Goal: Task Accomplishment & Management: Complete application form

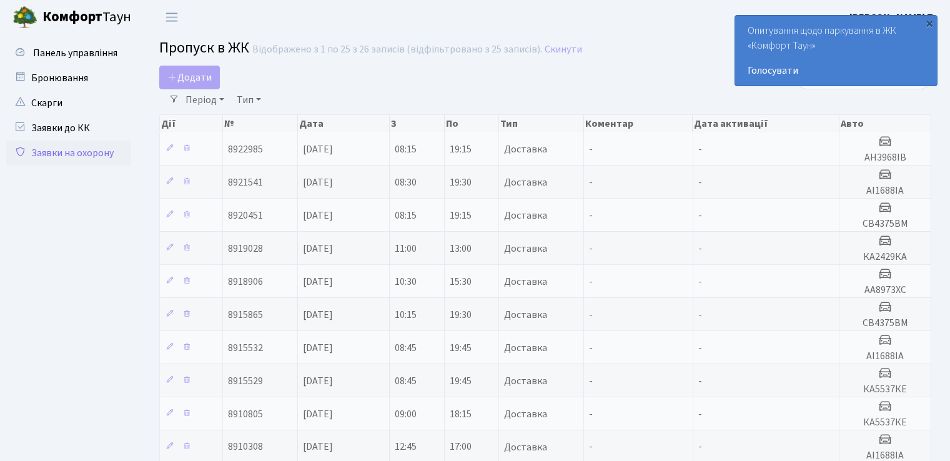
select select "25"
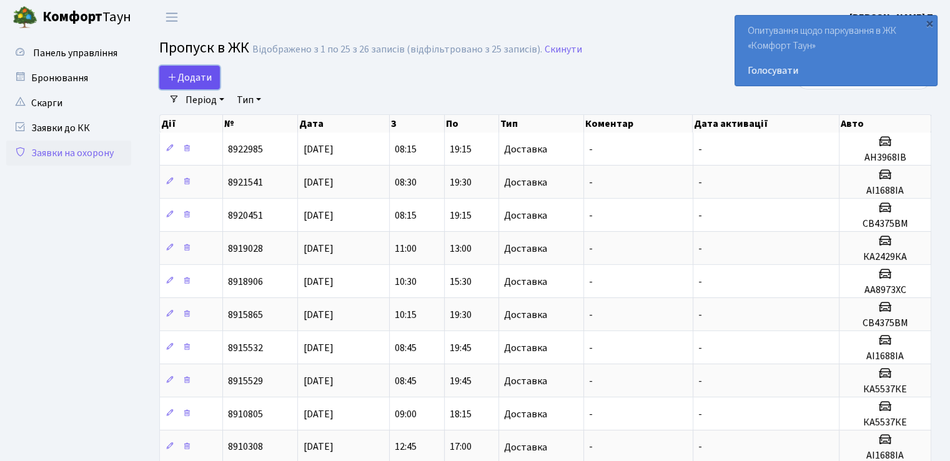
click at [176, 72] on icon at bounding box center [172, 77] width 10 height 10
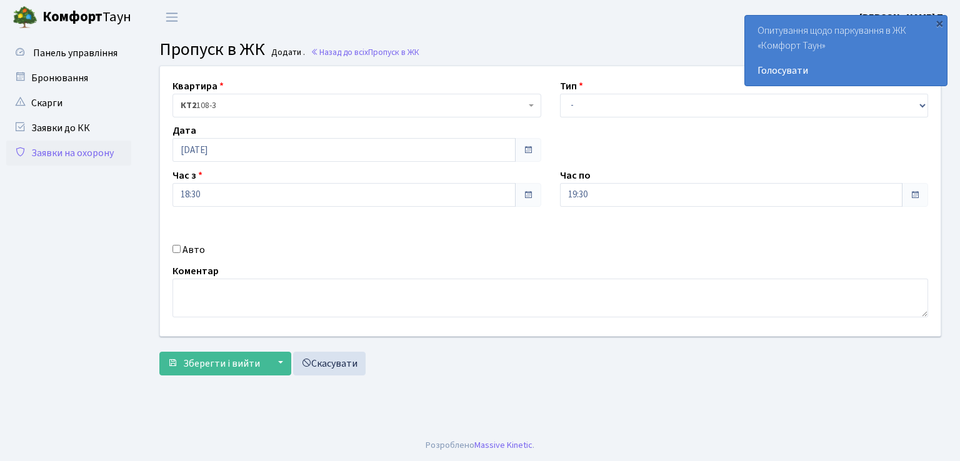
click at [618, 87] on div "Тип - Доставка Таксі Гості Сервіс" at bounding box center [743, 98] width 387 height 39
click at [857, 106] on select "- Доставка Таксі Гості Сервіс" at bounding box center [744, 106] width 369 height 24
select select "3"
click at [560, 94] on select "- Доставка Таксі Гості Сервіс" at bounding box center [744, 106] width 369 height 24
click at [241, 367] on span "Зберегти і вийти" at bounding box center [221, 364] width 77 height 14
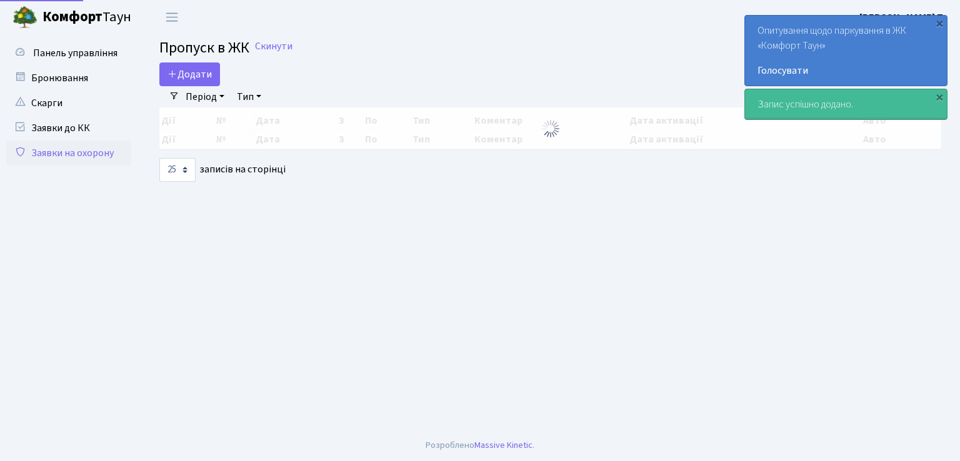
select select "25"
